Goal: Communication & Community: Ask a question

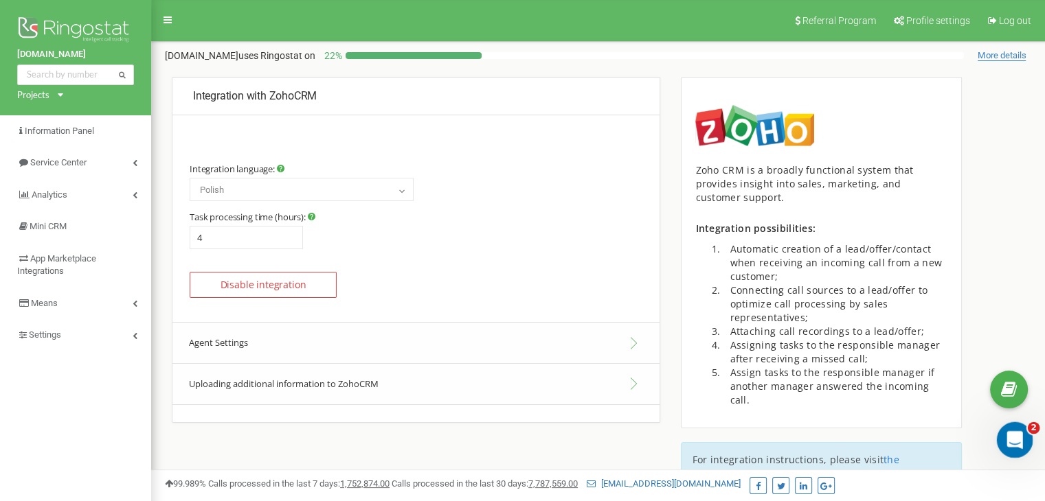
click at [1009, 432] on icon "Open Intercom Messenger" at bounding box center [1013, 438] width 23 height 23
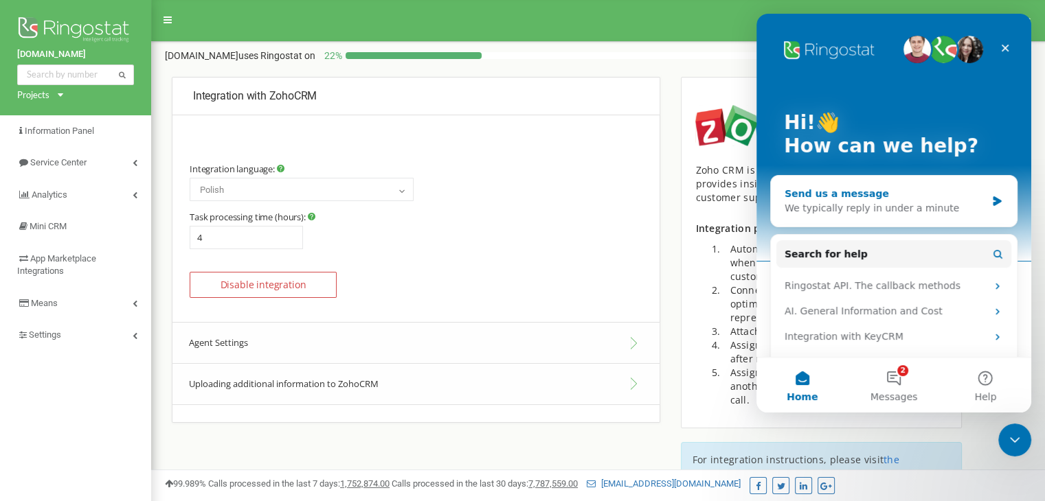
click at [991, 201] on icon "Intercom messenger" at bounding box center [997, 201] width 12 height 11
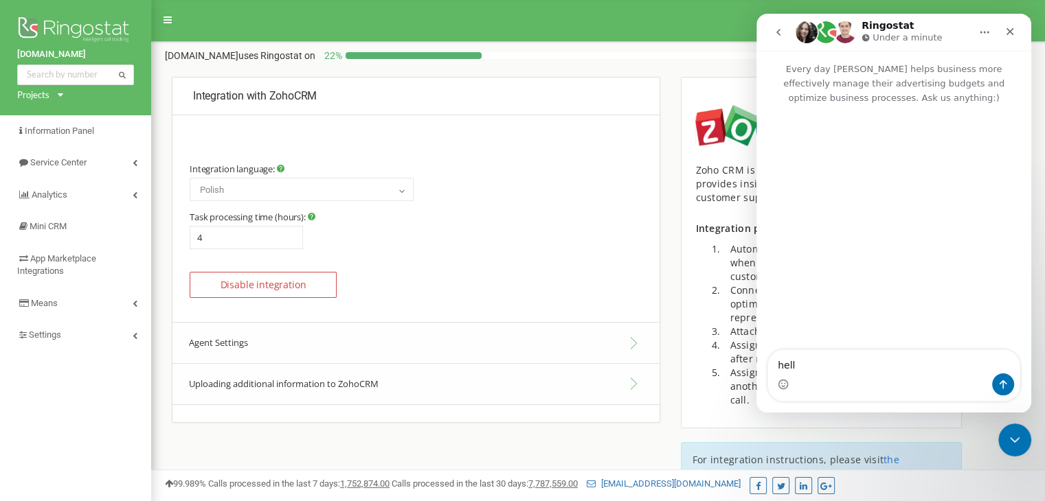
type textarea "hello"
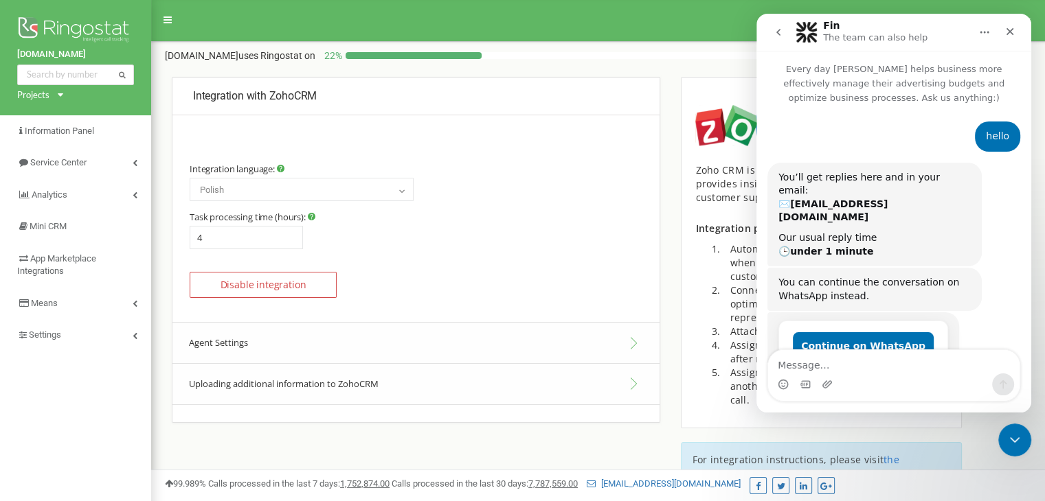
scroll to position [30, 0]
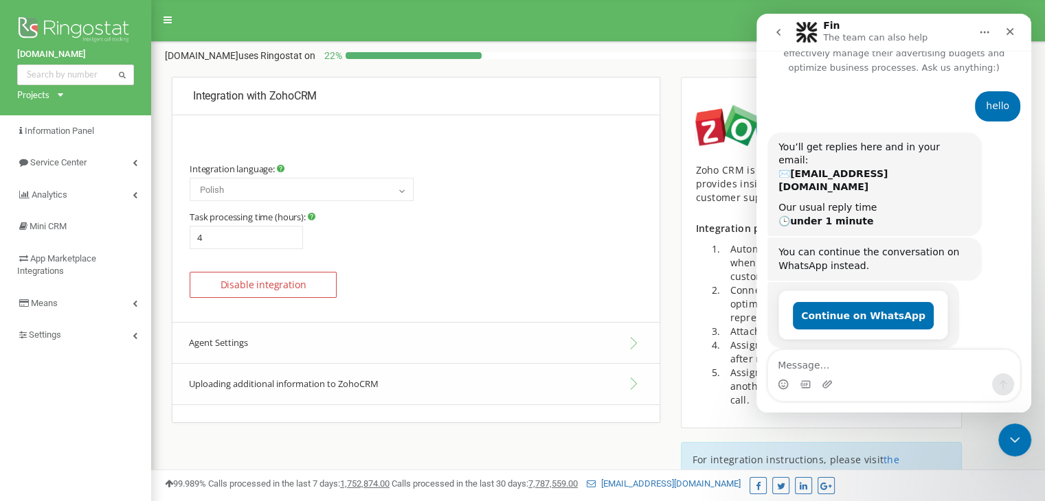
click at [846, 378] on div "Intercom messenger" at bounding box center [893, 385] width 251 height 22
click at [992, 111] on div "hello" at bounding box center [997, 107] width 23 height 14
click at [848, 302] on button "Continue on WhatsApp" at bounding box center [863, 315] width 141 height 27
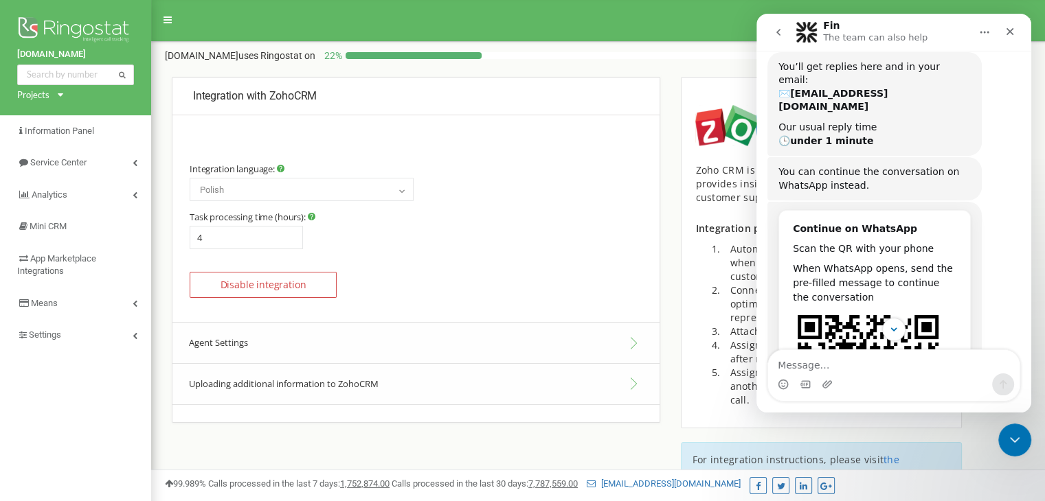
scroll to position [262, 0]
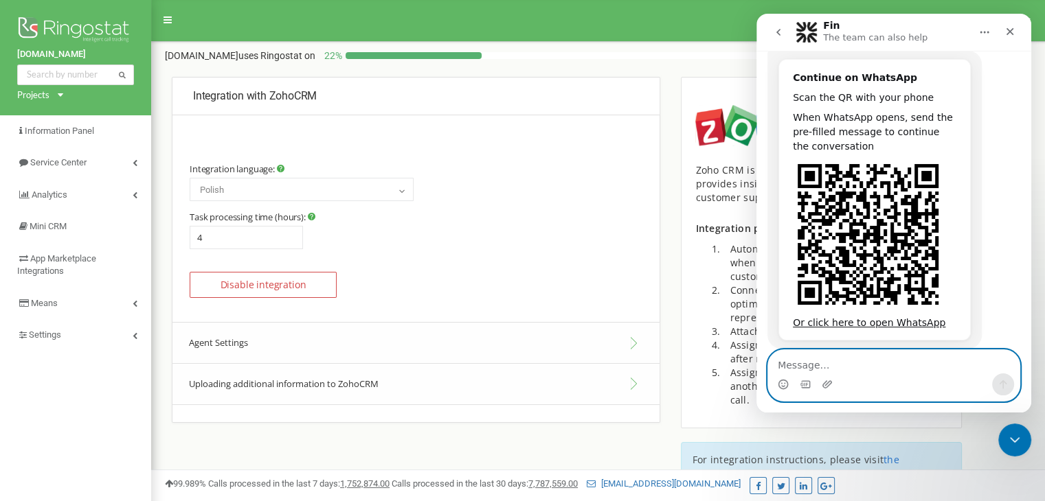
click at [835, 362] on textarea "Message…" at bounding box center [893, 361] width 251 height 23
type textarea "hi"
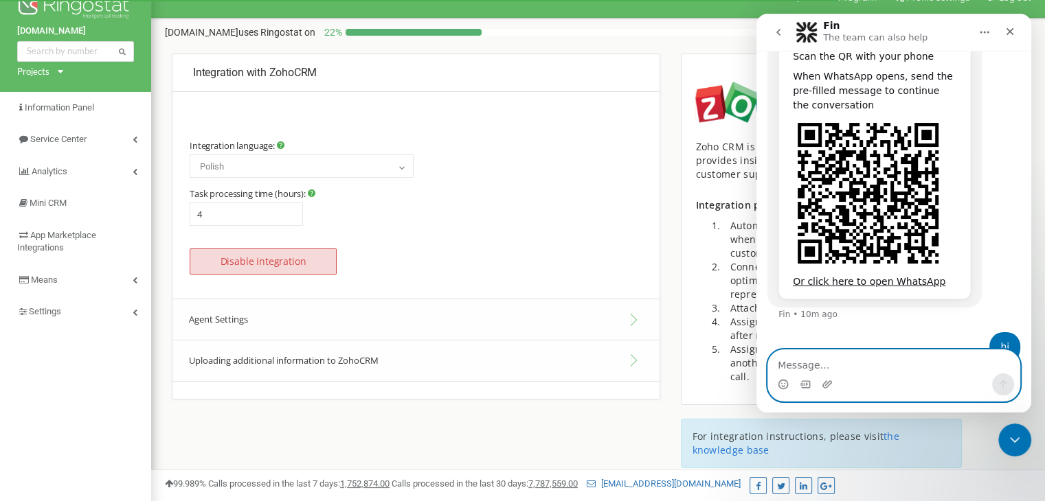
scroll to position [0, 0]
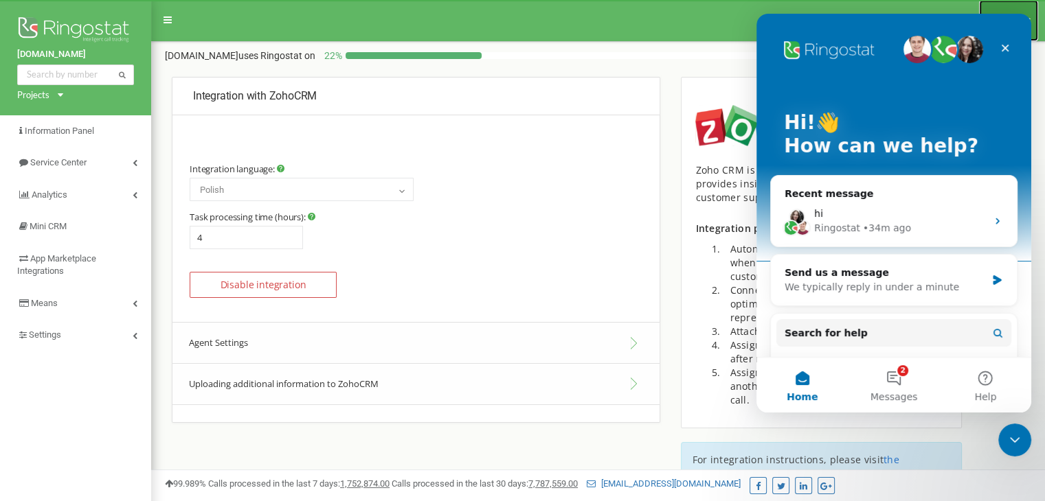
click at [1031, 17] on link "Log out" at bounding box center [1008, 20] width 59 height 41
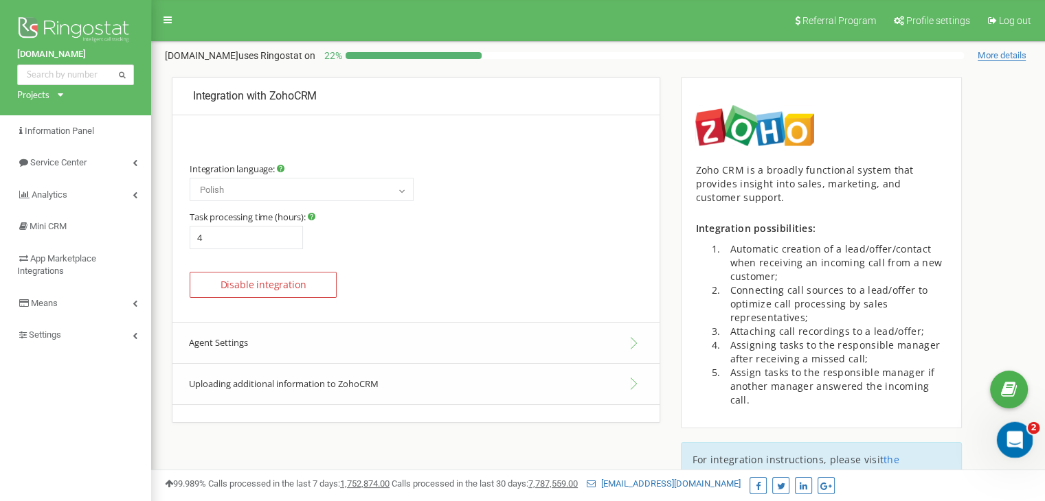
click at [1024, 447] on div "Open Intercom Messenger" at bounding box center [1012, 438] width 45 height 45
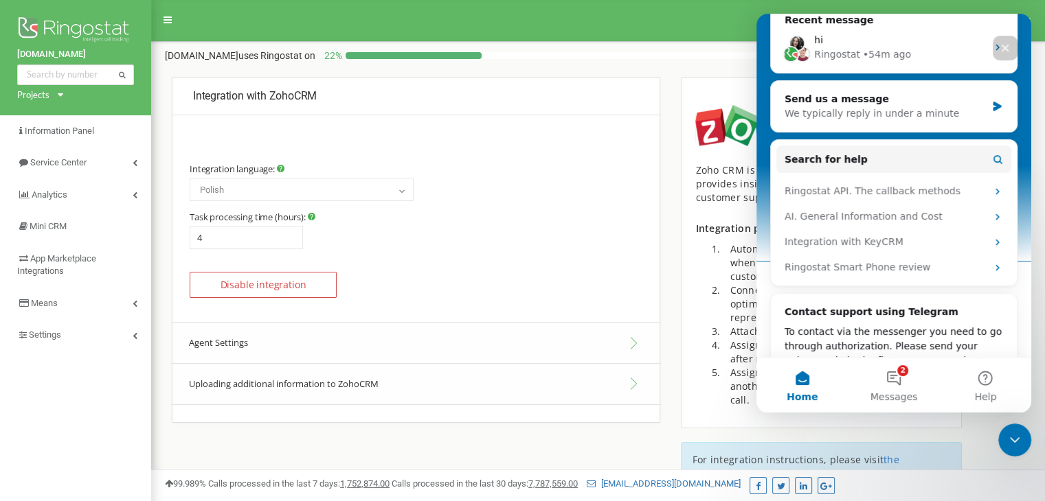
scroll to position [173, 0]
click at [888, 239] on div "Integration with KeyCRM" at bounding box center [886, 243] width 202 height 14
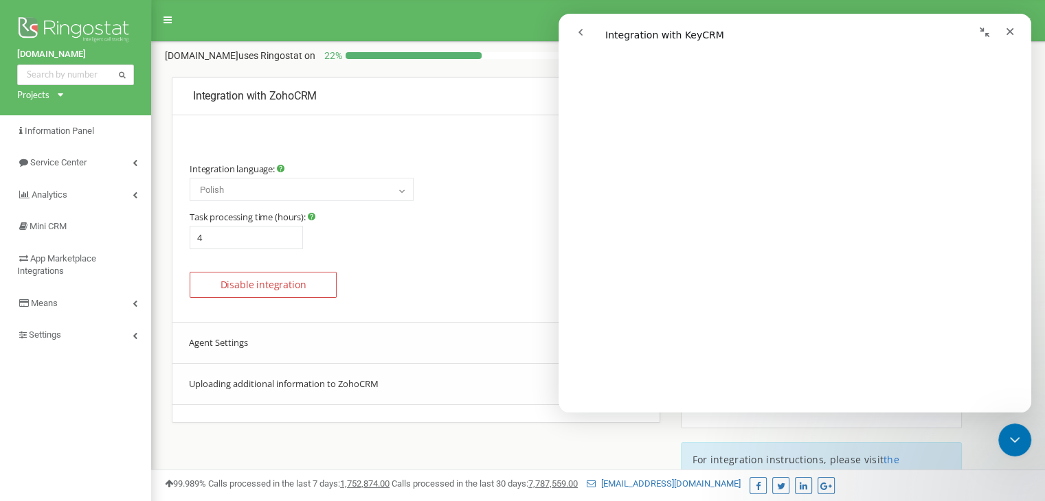
scroll to position [969, 0]
click at [1011, 431] on icon "Close Intercom Messenger" at bounding box center [1012, 438] width 16 height 16
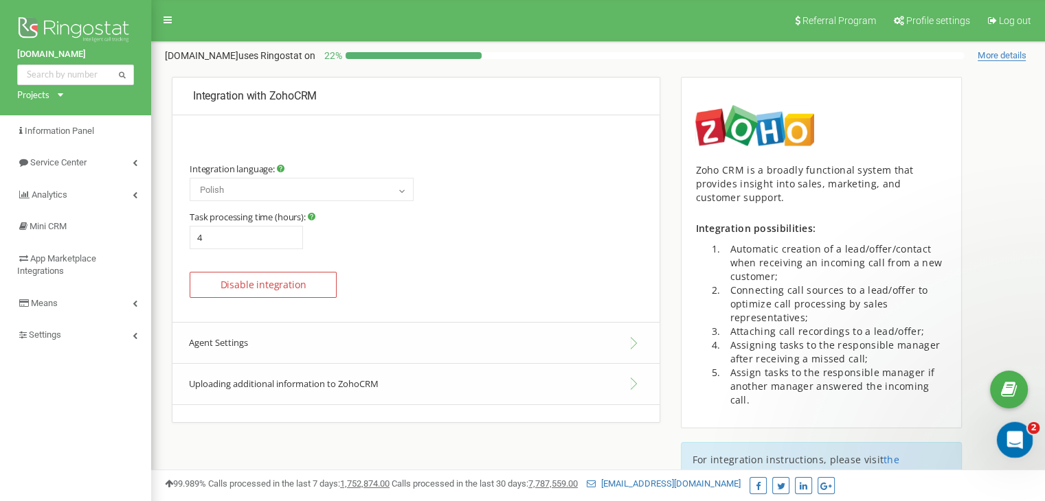
scroll to position [0, 0]
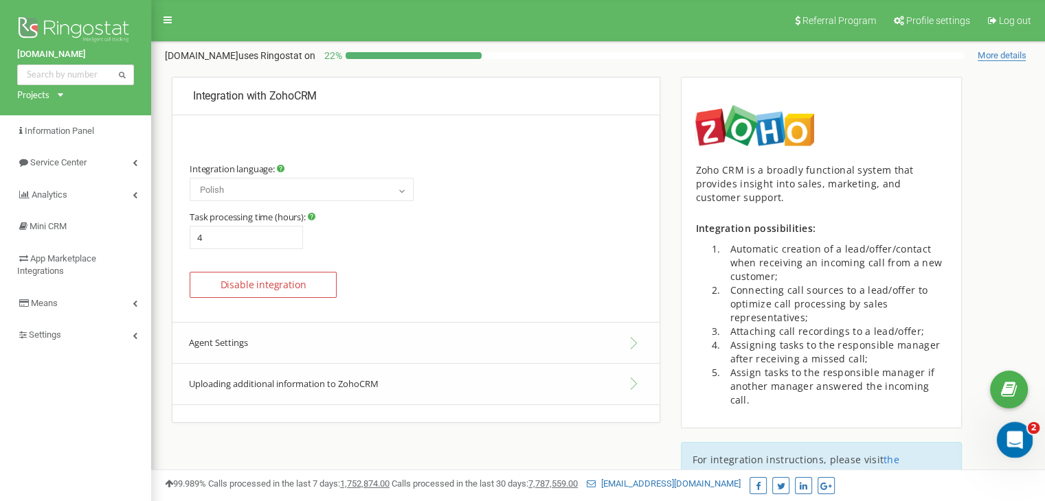
click at [1015, 438] on icon "Open Intercom Messenger" at bounding box center [1013, 438] width 23 height 23
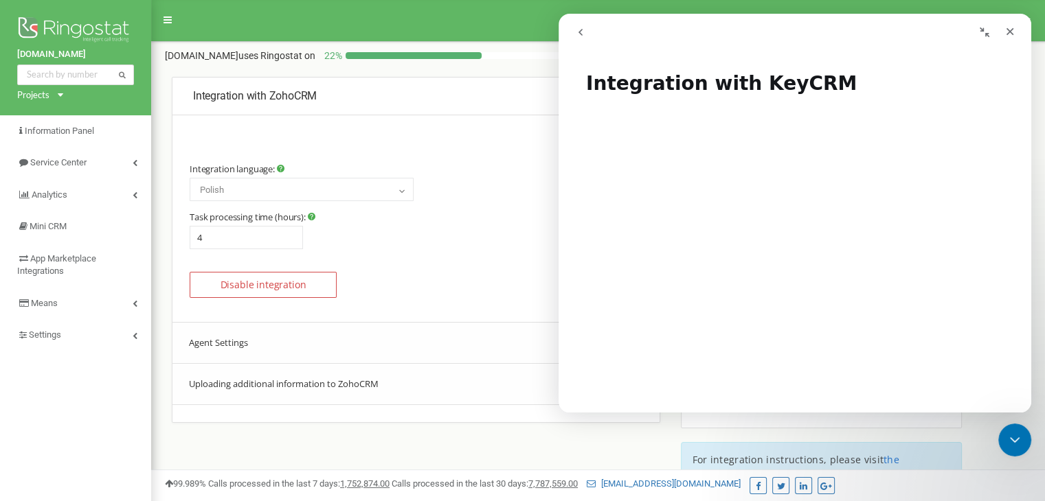
click at [578, 32] on icon "go back" at bounding box center [580, 32] width 4 height 7
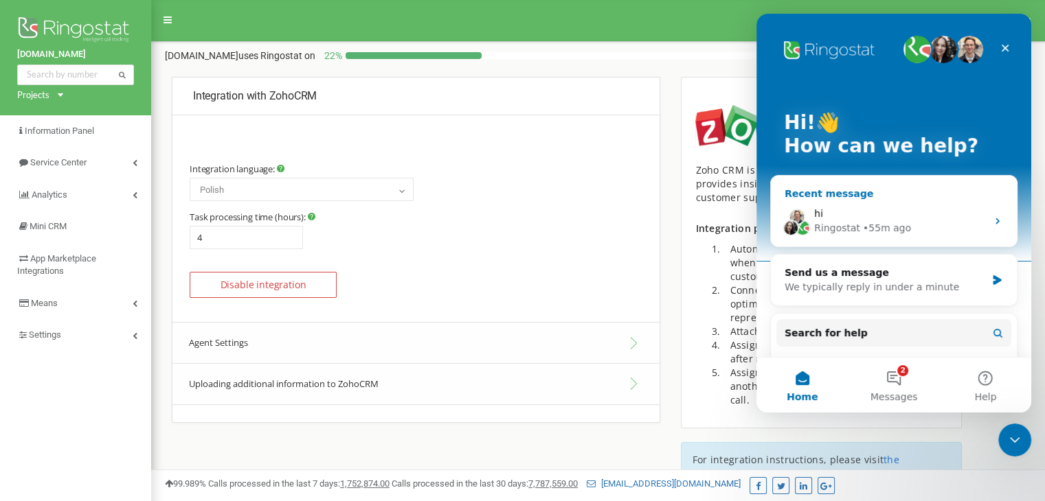
click at [992, 223] on icon "Intercom messenger" at bounding box center [997, 221] width 11 height 11
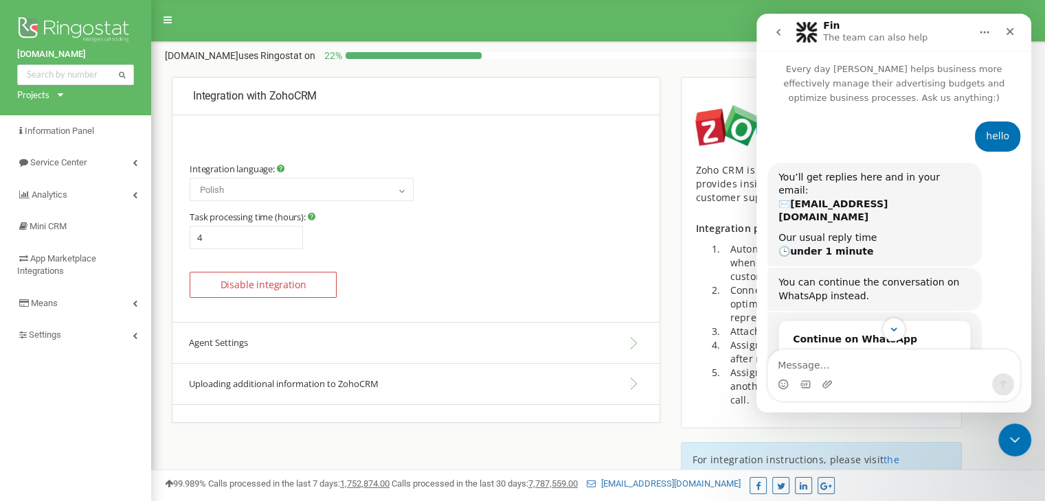
click at [992, 34] on button "Home" at bounding box center [984, 32] width 26 height 26
click at [984, 155] on div "hello • 55m ago" at bounding box center [893, 142] width 253 height 41
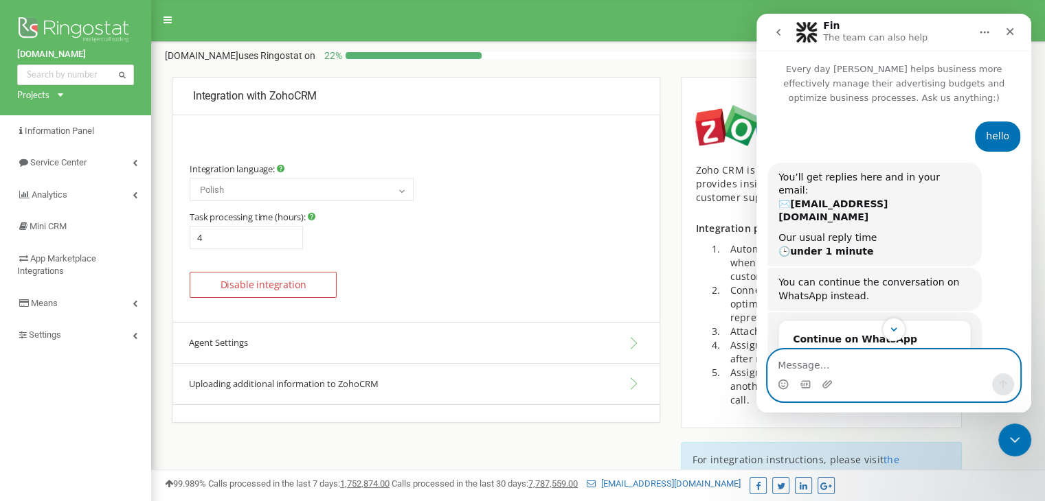
click at [890, 365] on textarea "Message…" at bounding box center [893, 361] width 251 height 23
type textarea "hi"
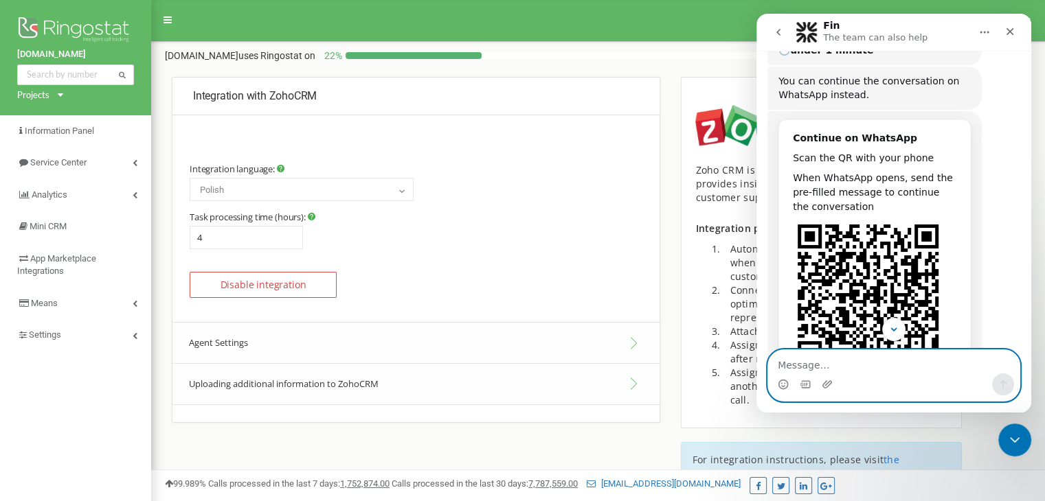
scroll to position [50, 0]
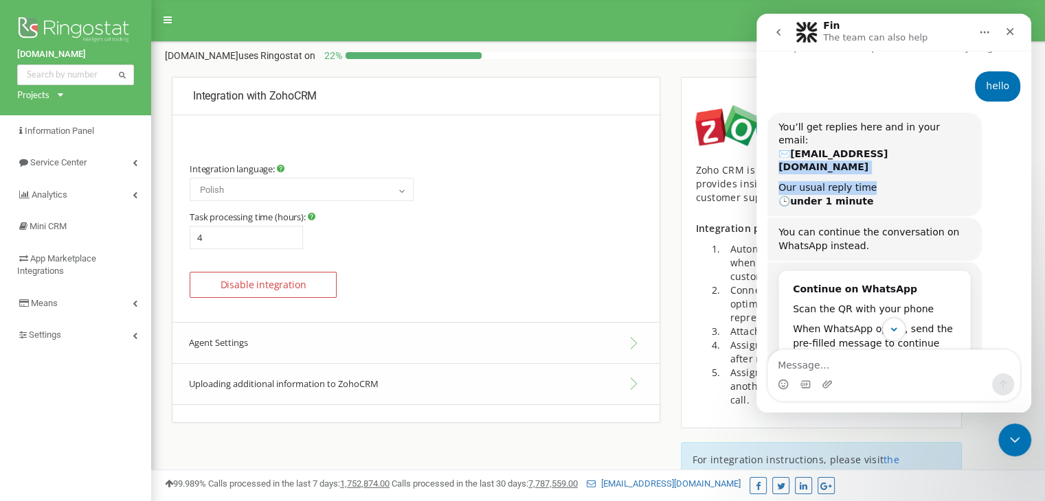
drag, startPoint x: 862, startPoint y: 148, endPoint x: 863, endPoint y: 141, distance: 6.9
click at [863, 141] on div "You’ll get replies here and in your email: ✉️ [EMAIL_ADDRESS][DOMAIN_NAME] Our …" at bounding box center [874, 165] width 192 height 88
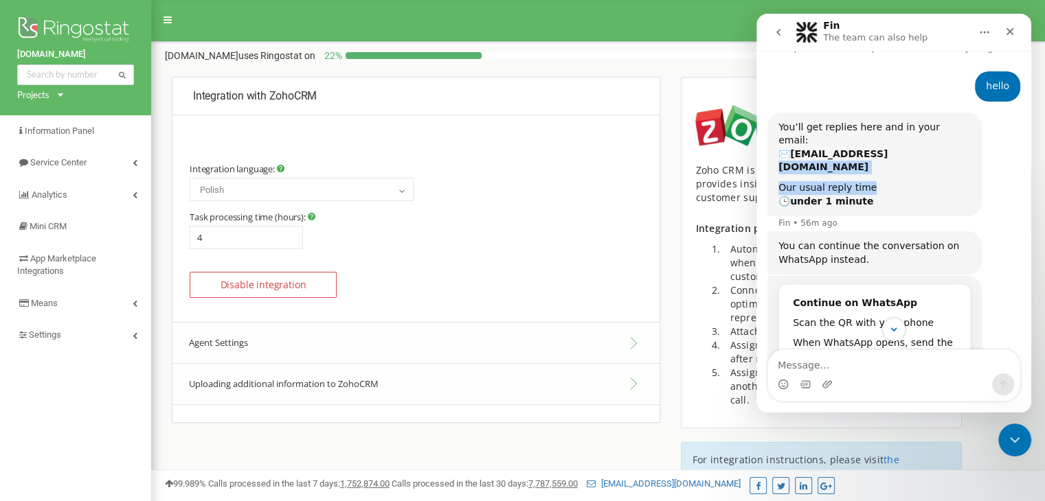
click at [863, 148] on b "[EMAIL_ADDRESS][DOMAIN_NAME]" at bounding box center [832, 160] width 109 height 25
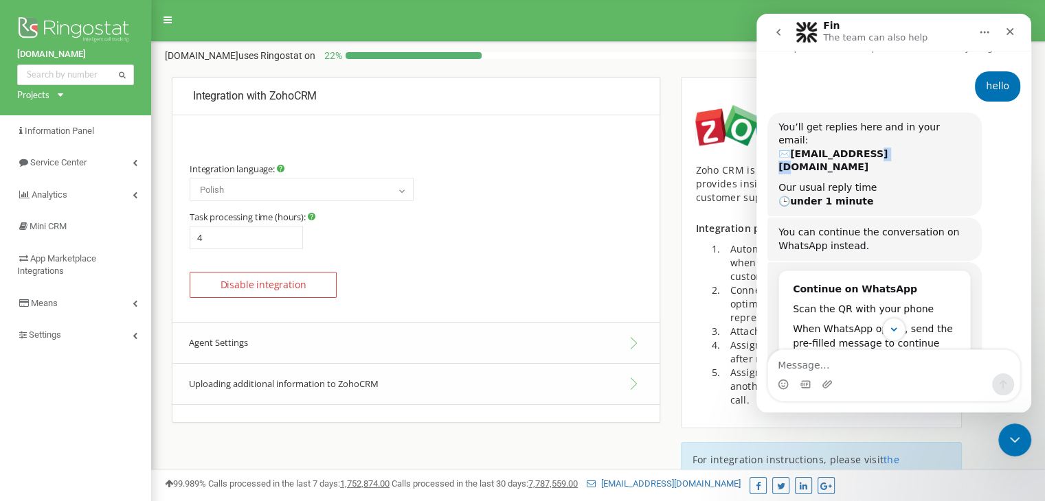
click at [863, 148] on b "[EMAIL_ADDRESS][DOMAIN_NAME]" at bounding box center [832, 160] width 109 height 25
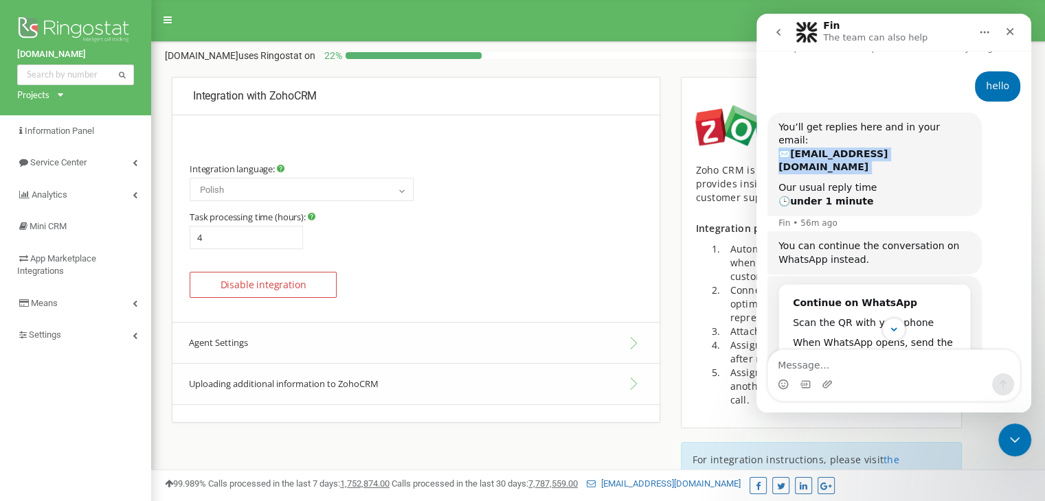
click at [863, 148] on b "[EMAIL_ADDRESS][DOMAIN_NAME]" at bounding box center [832, 160] width 109 height 25
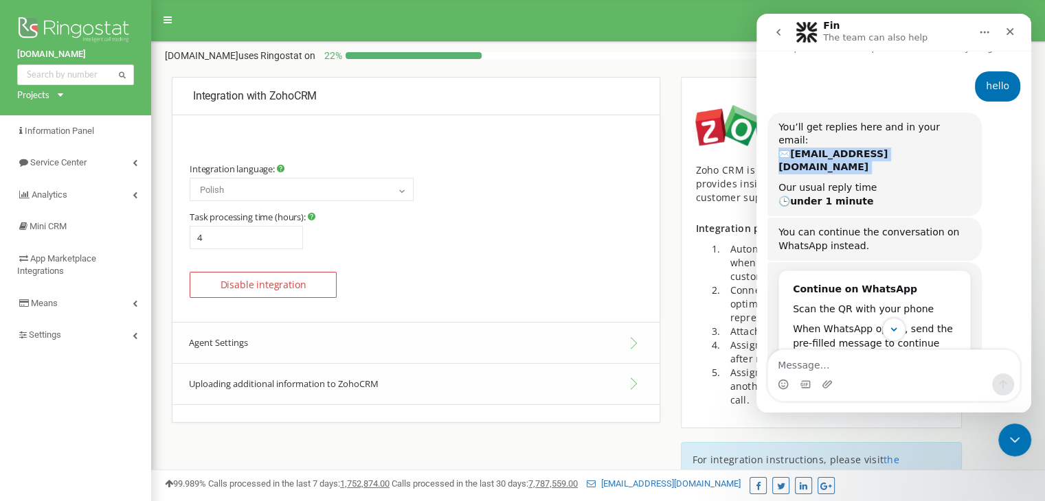
click at [863, 148] on b "[EMAIL_ADDRESS][DOMAIN_NAME]" at bounding box center [832, 160] width 109 height 25
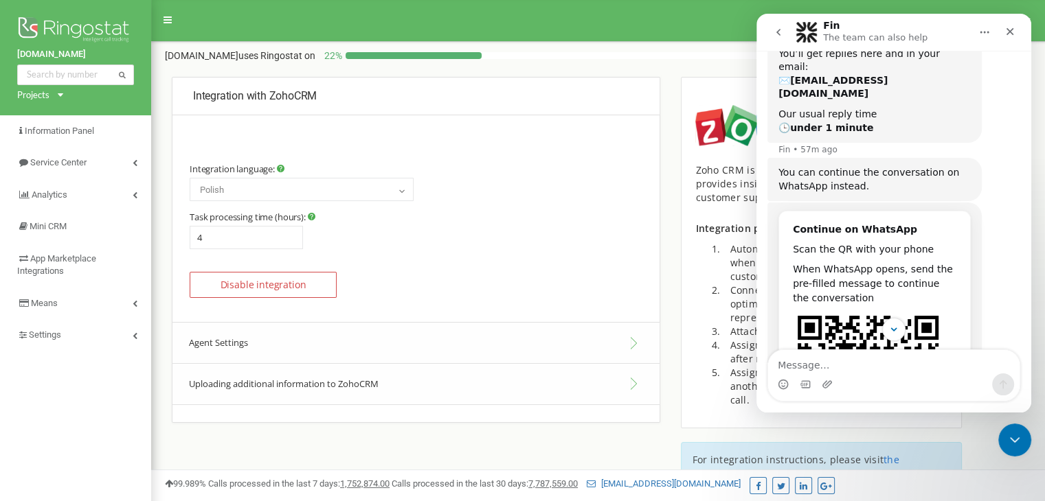
scroll to position [348, 0]
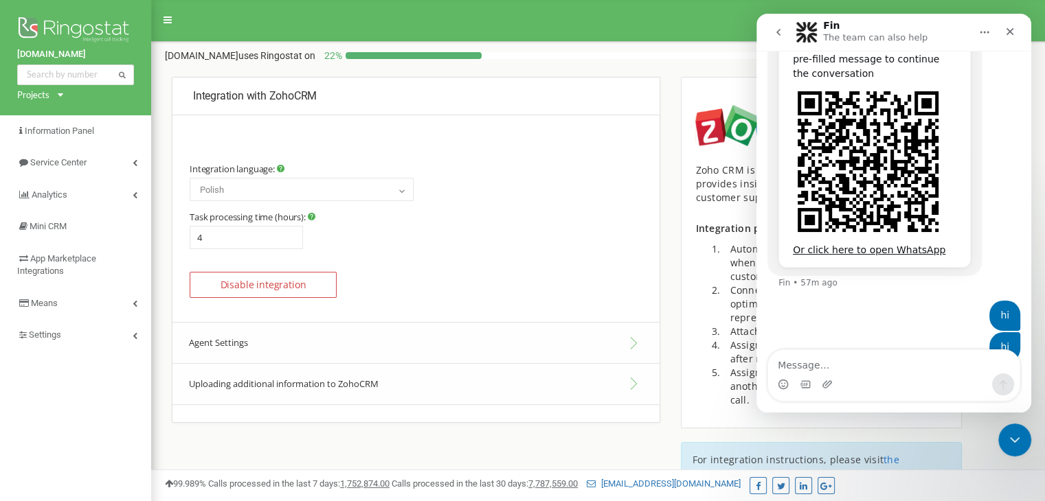
click at [984, 37] on icon "Home" at bounding box center [984, 32] width 11 height 11
click at [990, 127] on div "Continue on WhatsApp Scan the QR with your phone When WhatsApp opens, send the …" at bounding box center [893, 139] width 253 height 323
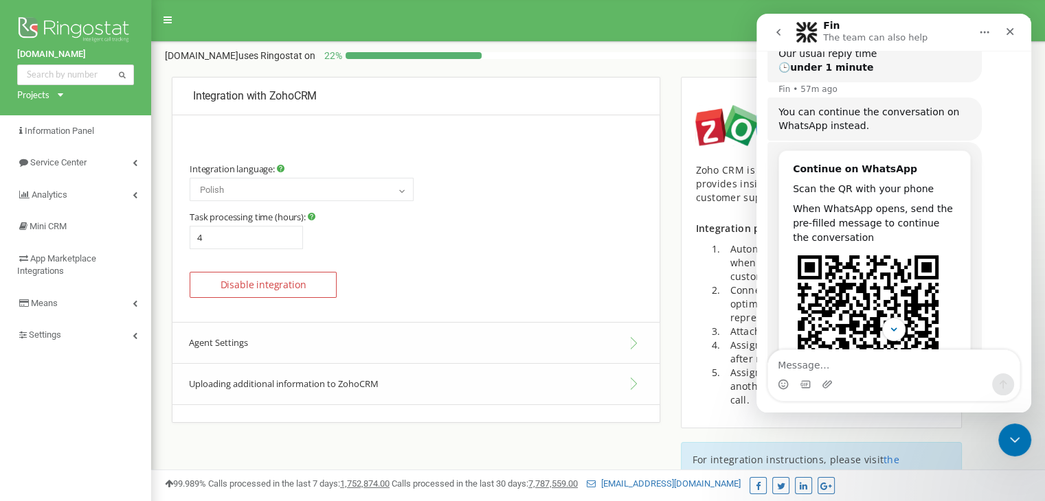
scroll to position [0, 0]
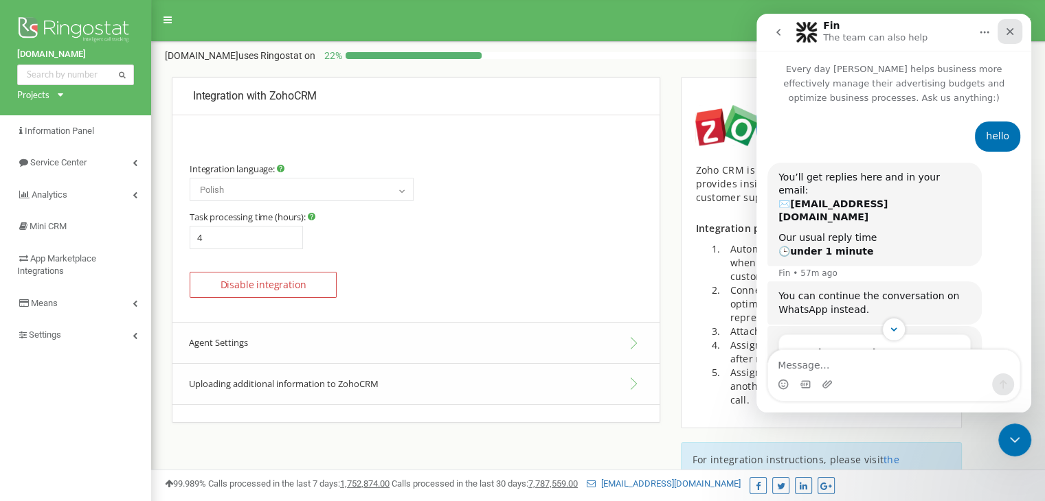
click at [1011, 28] on icon "Close" at bounding box center [1009, 31] width 11 height 11
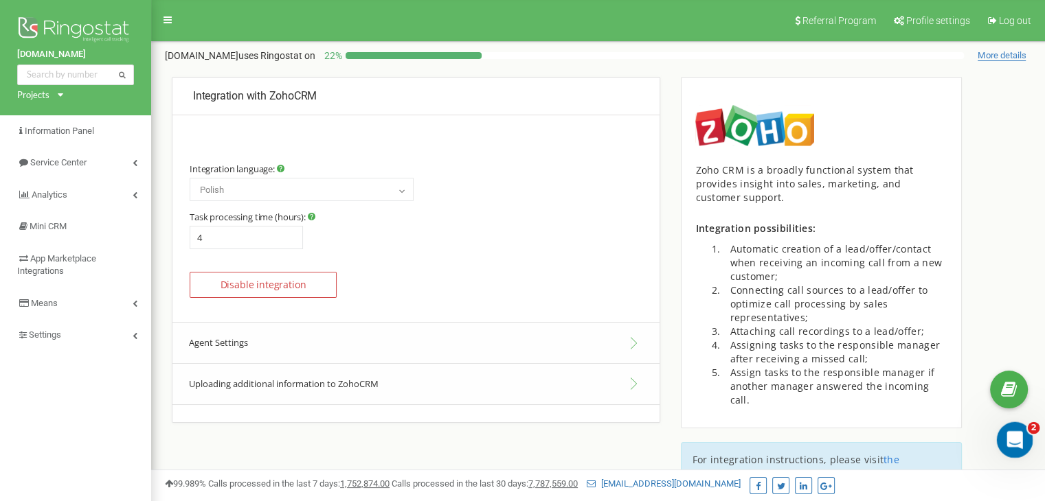
click at [1025, 433] on div "Open Intercom Messenger" at bounding box center [1012, 438] width 45 height 45
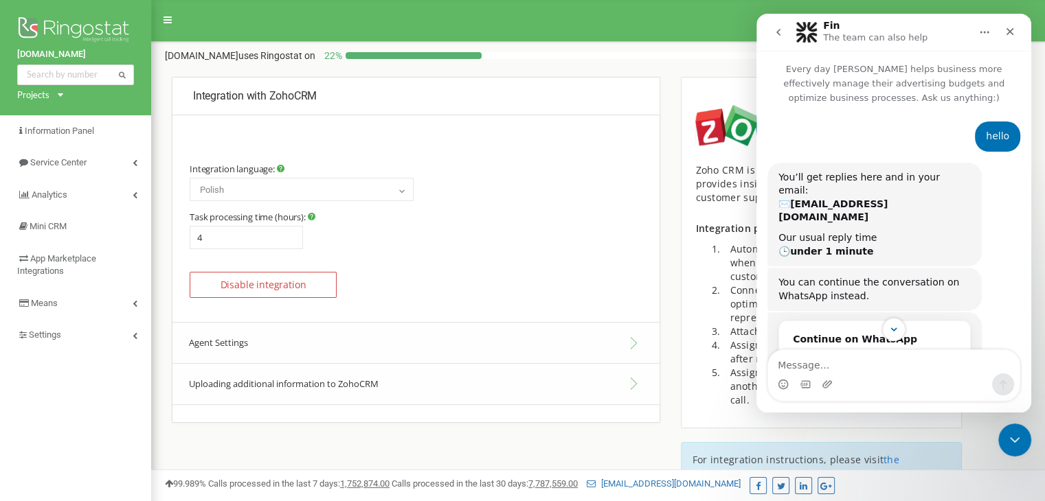
scroll to position [335, 0]
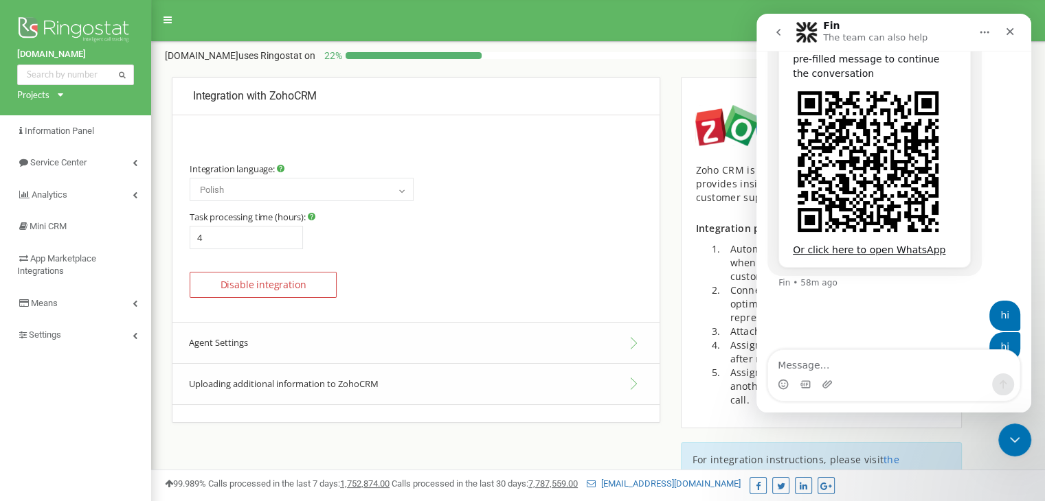
drag, startPoint x: 934, startPoint y: 201, endPoint x: 950, endPoint y: 334, distance: 134.3
click at [950, 334] on div "hi • 1m ago" at bounding box center [893, 355] width 253 height 47
click at [659, 59] on div at bounding box center [655, 55] width 618 height 7
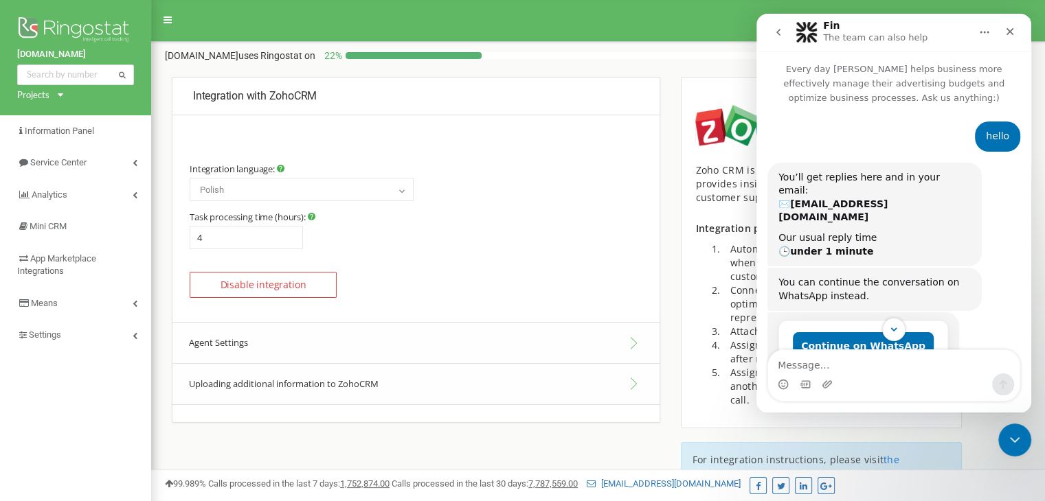
scroll to position [102, 0]
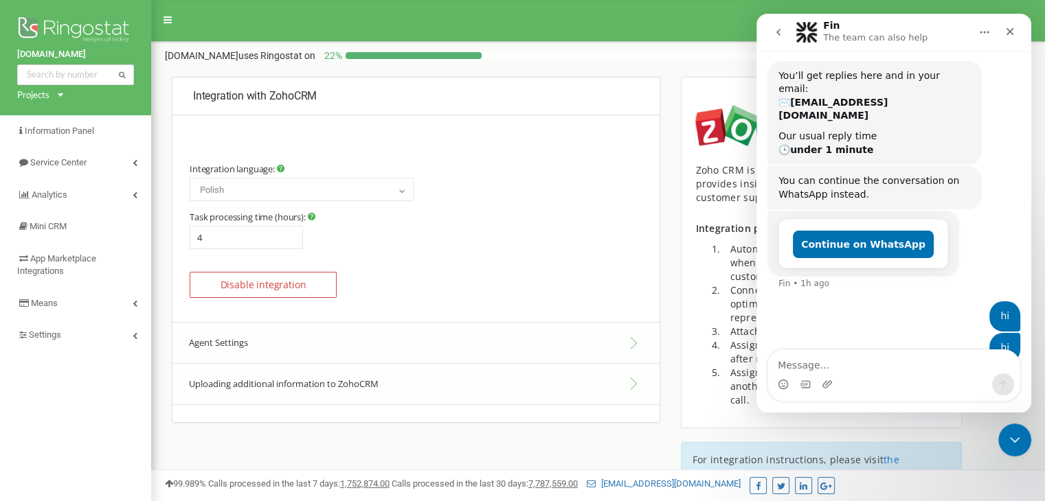
click at [778, 32] on icon "go back" at bounding box center [778, 32] width 11 height 11
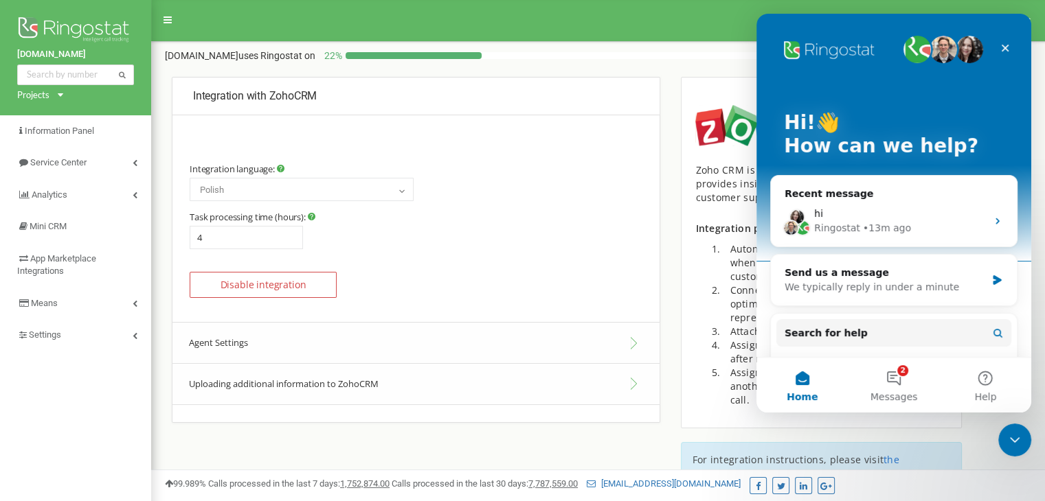
scroll to position [0, 0]
click at [991, 278] on icon "Intercom messenger" at bounding box center [997, 280] width 12 height 11
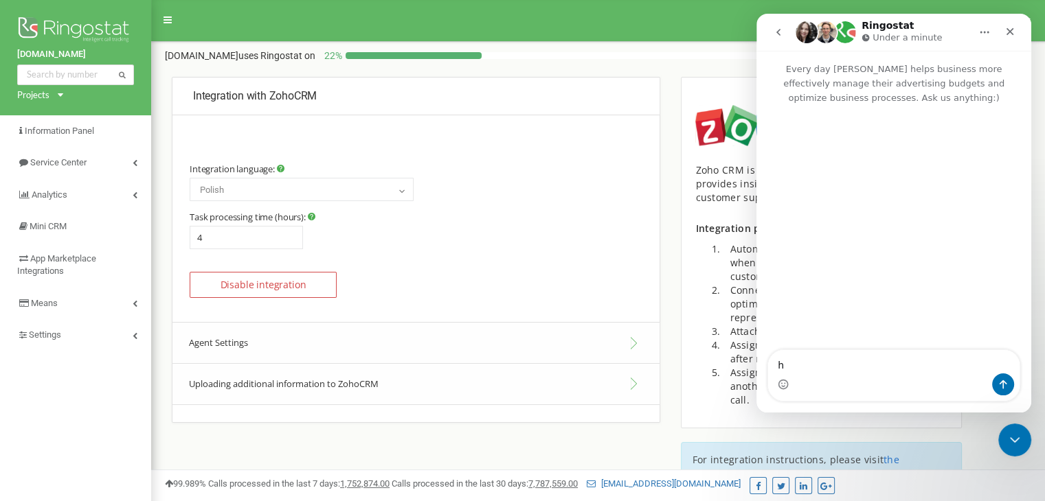
type textarea "hi"
click at [848, 357] on textarea "Message…" at bounding box center [893, 361] width 251 height 23
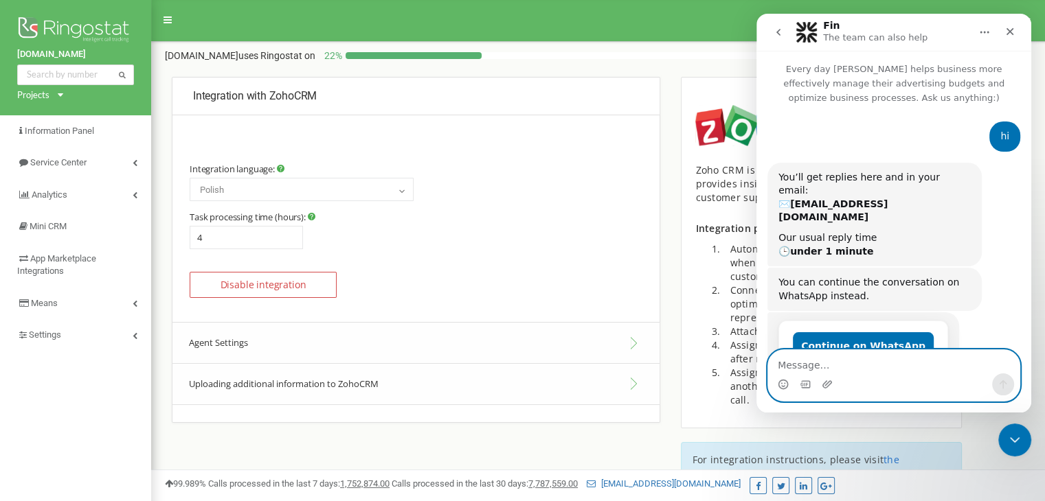
scroll to position [30, 0]
